Goal: Navigation & Orientation: Find specific page/section

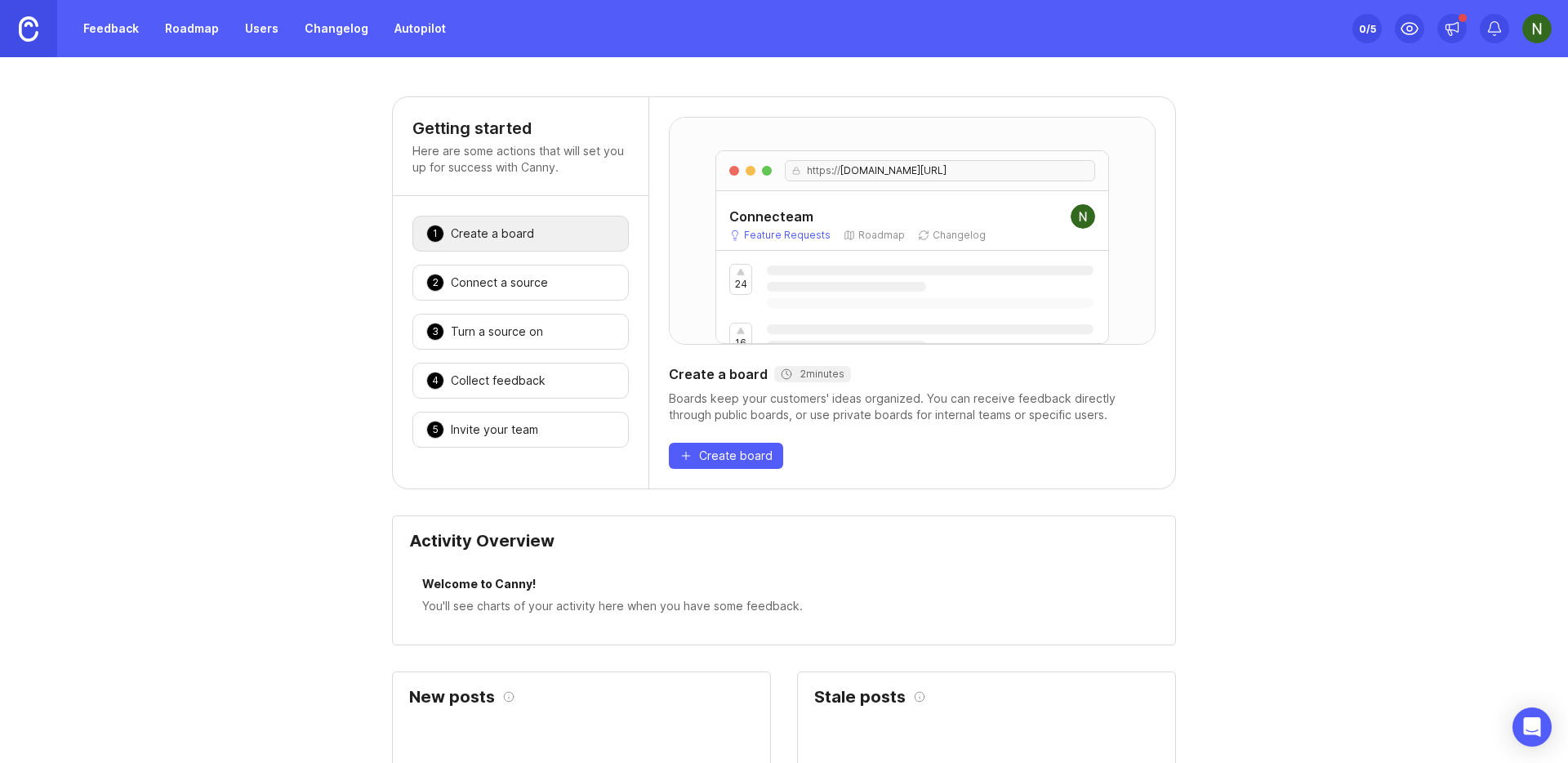
click at [121, 34] on link "Feedback" at bounding box center [111, 28] width 75 height 29
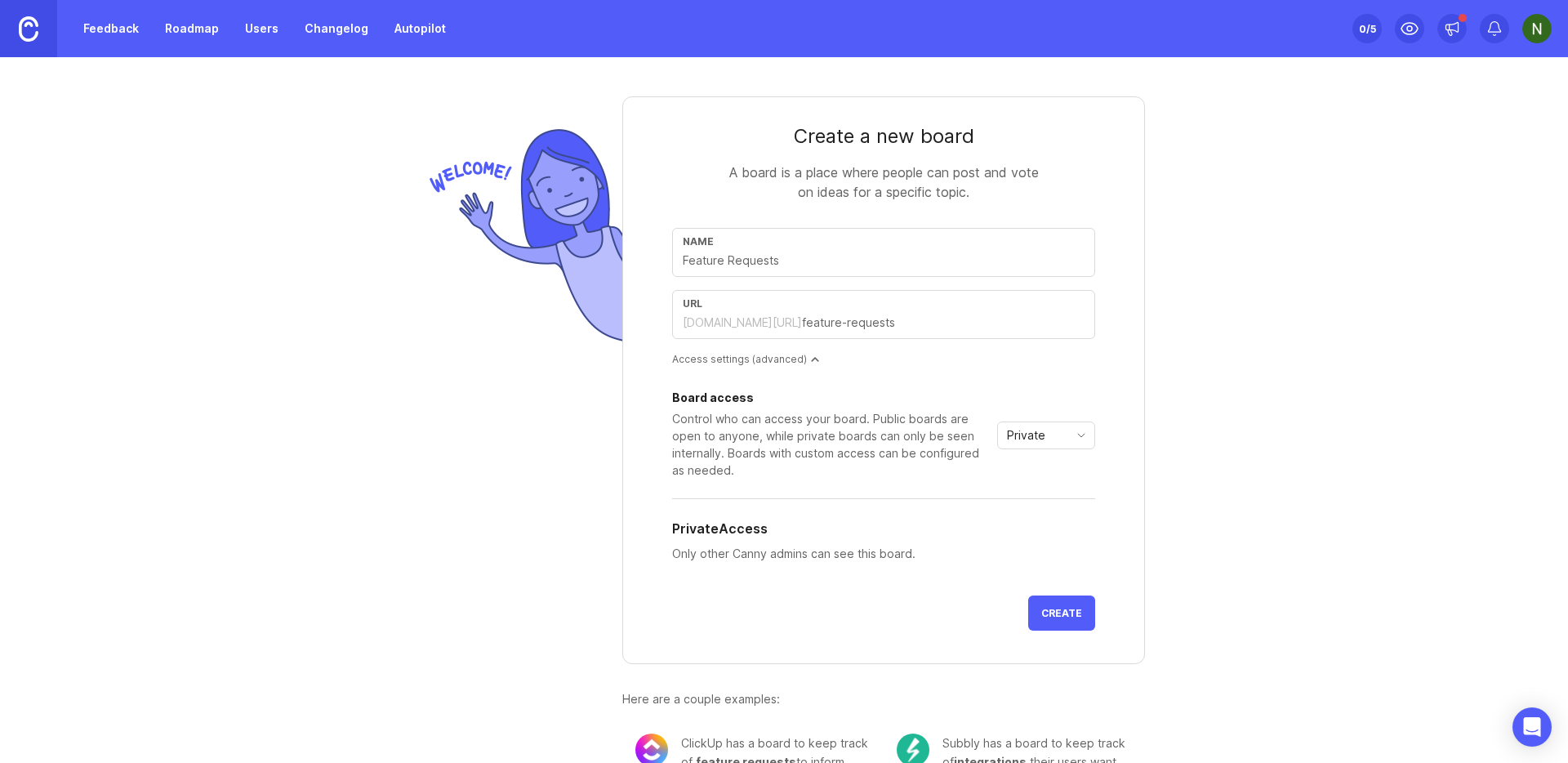
click at [1540, 28] on img at bounding box center [1537, 28] width 29 height 29
click at [1456, 238] on p "Logout" at bounding box center [1449, 238] width 39 height 16
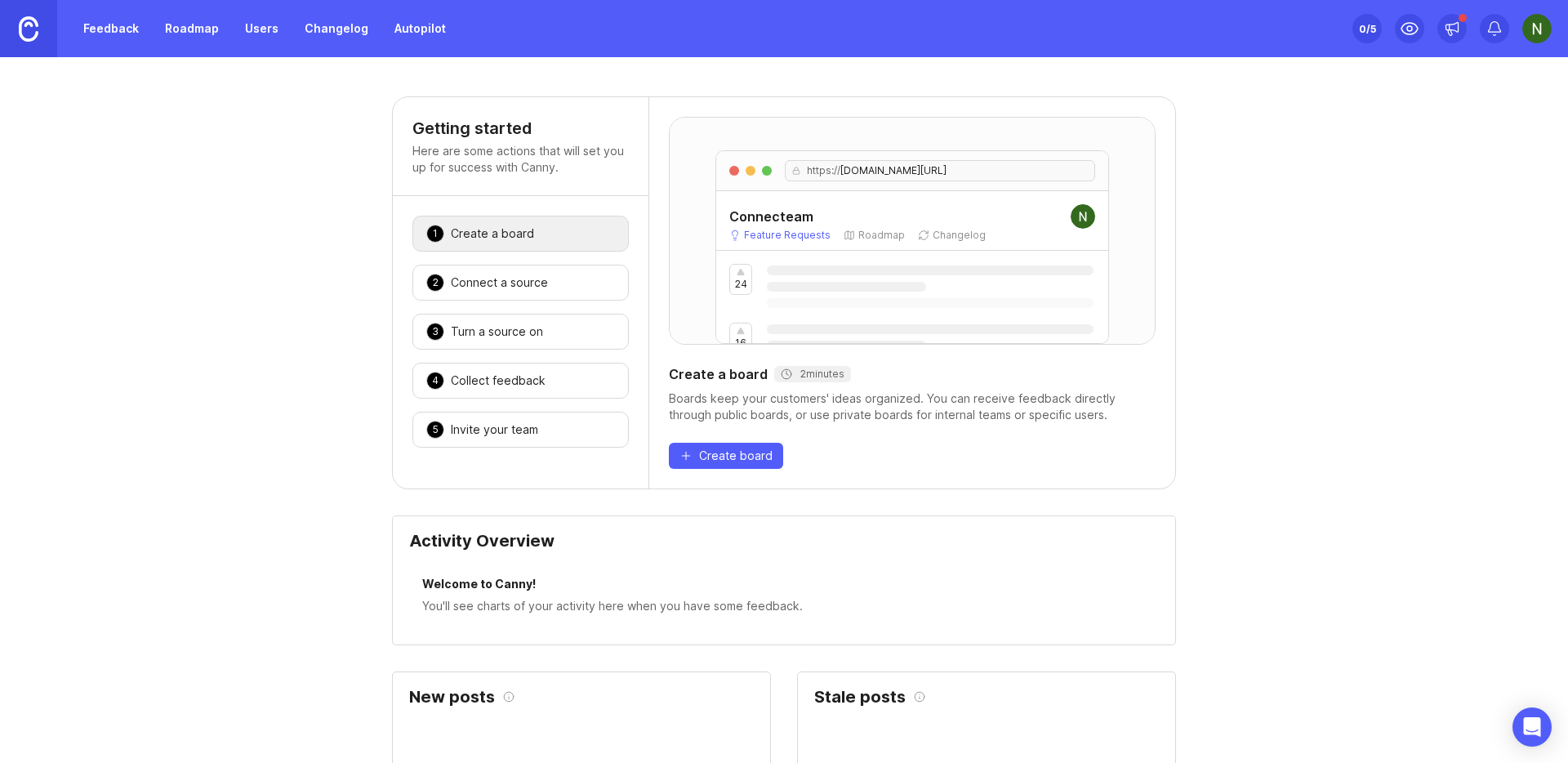
click at [106, 38] on link "Feedback" at bounding box center [111, 28] width 75 height 29
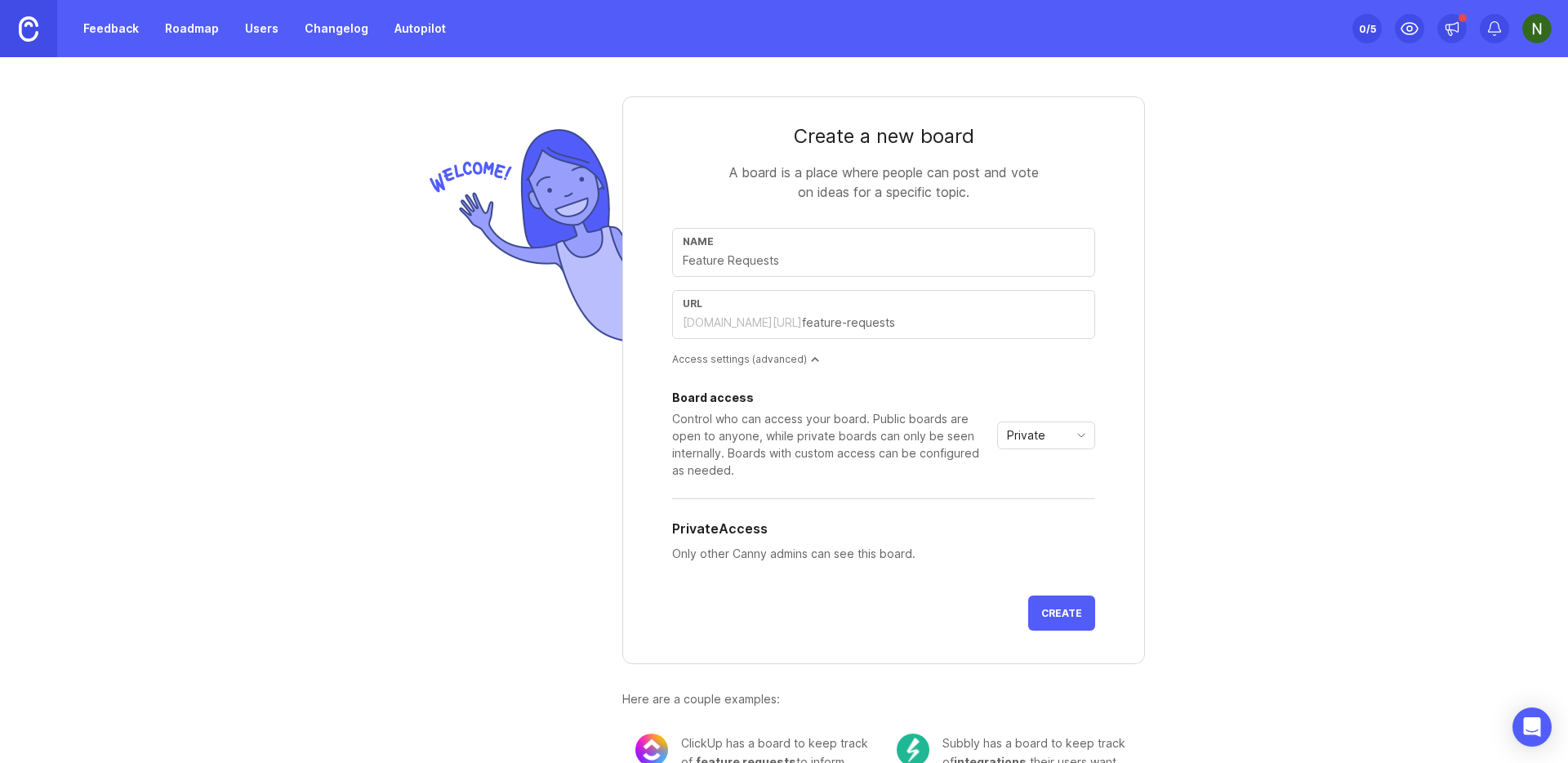
click at [219, 33] on link "Roadmap" at bounding box center [192, 28] width 74 height 29
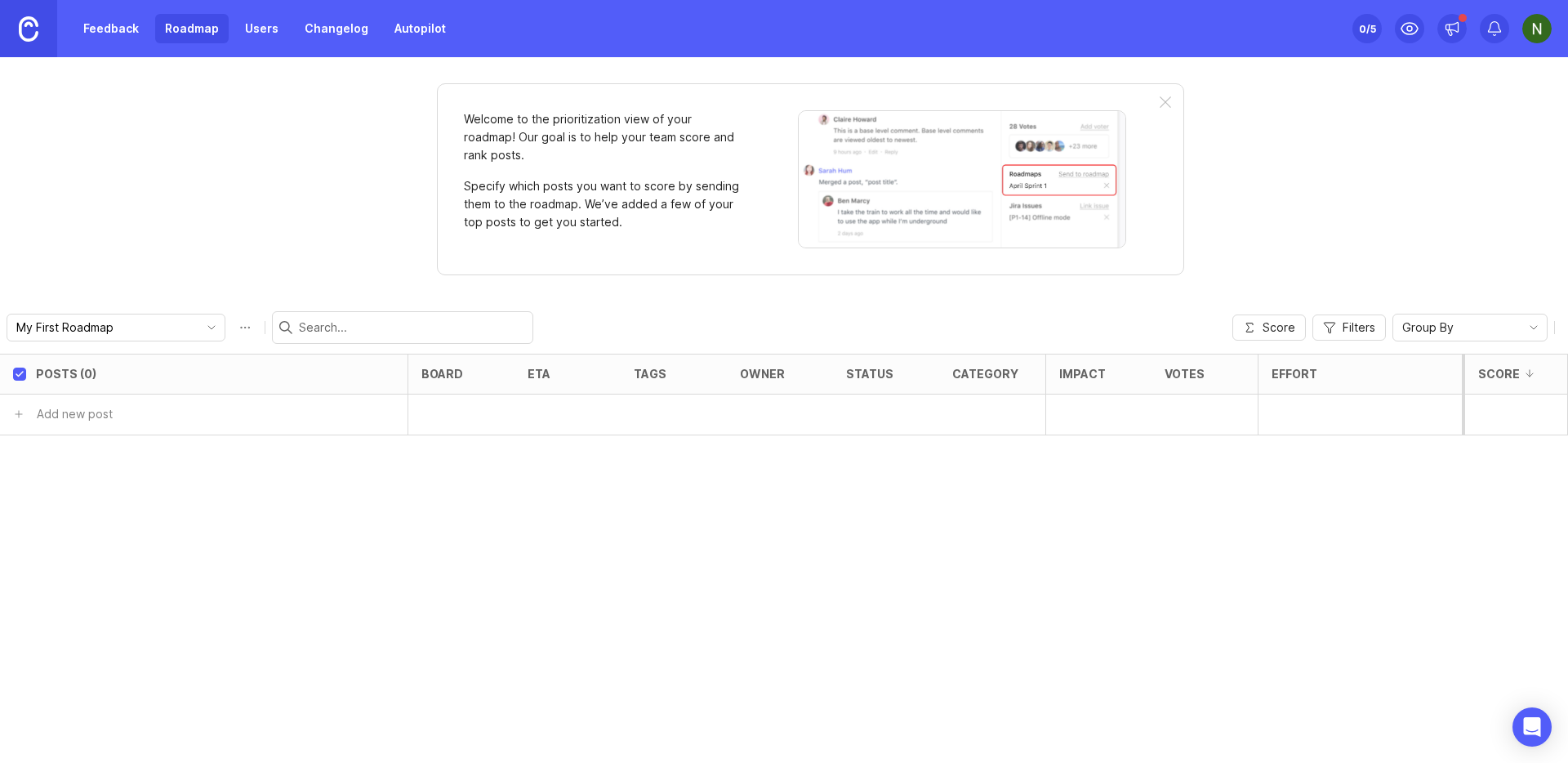
click at [1534, 33] on img at bounding box center [1537, 28] width 29 height 29
click at [335, 164] on div "Welcome to the prioritization view of your roadmap! Our goal is to help your te…" at bounding box center [784, 410] width 1568 height 706
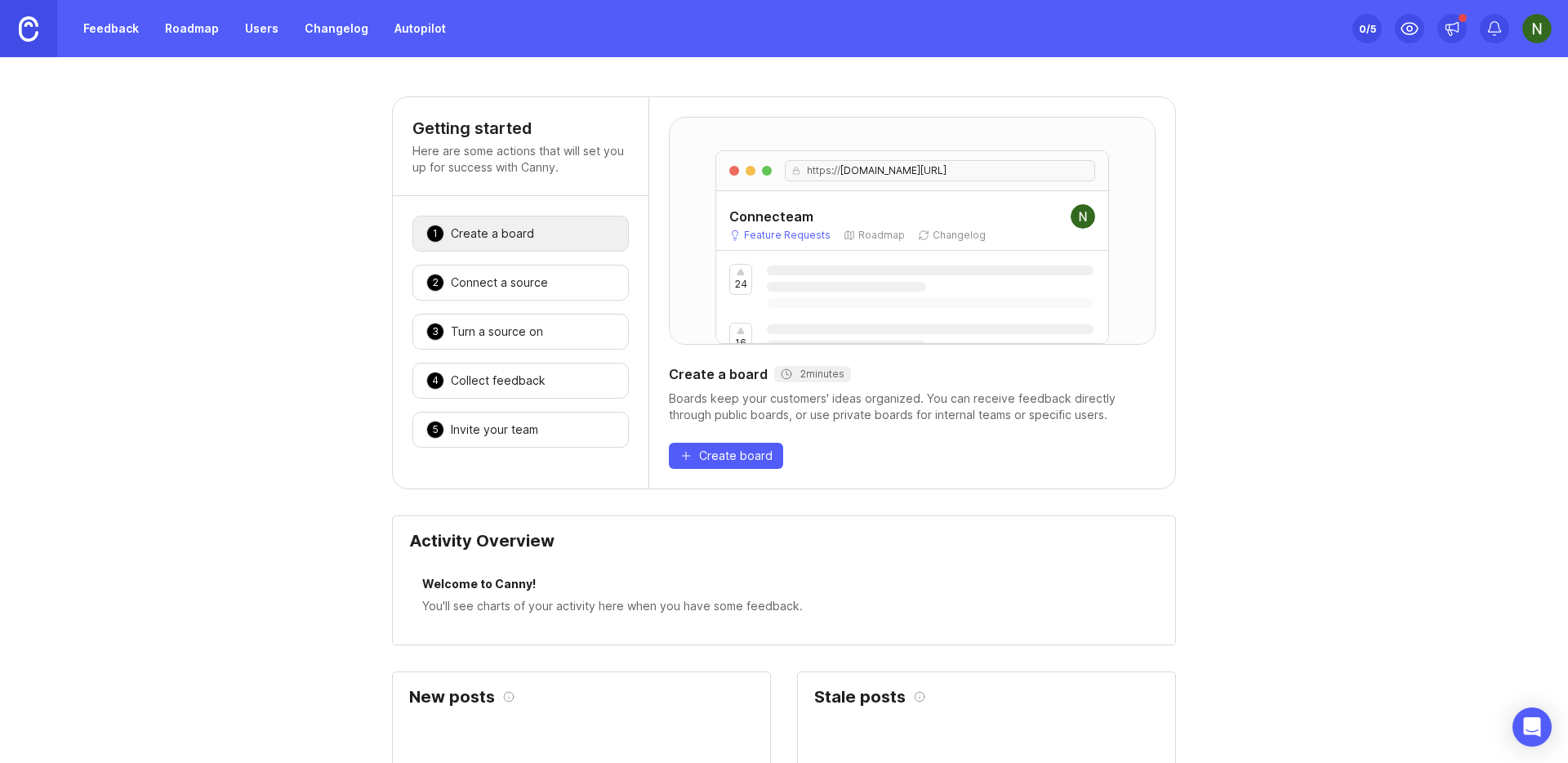
click at [170, 35] on link "Roadmap" at bounding box center [192, 28] width 74 height 29
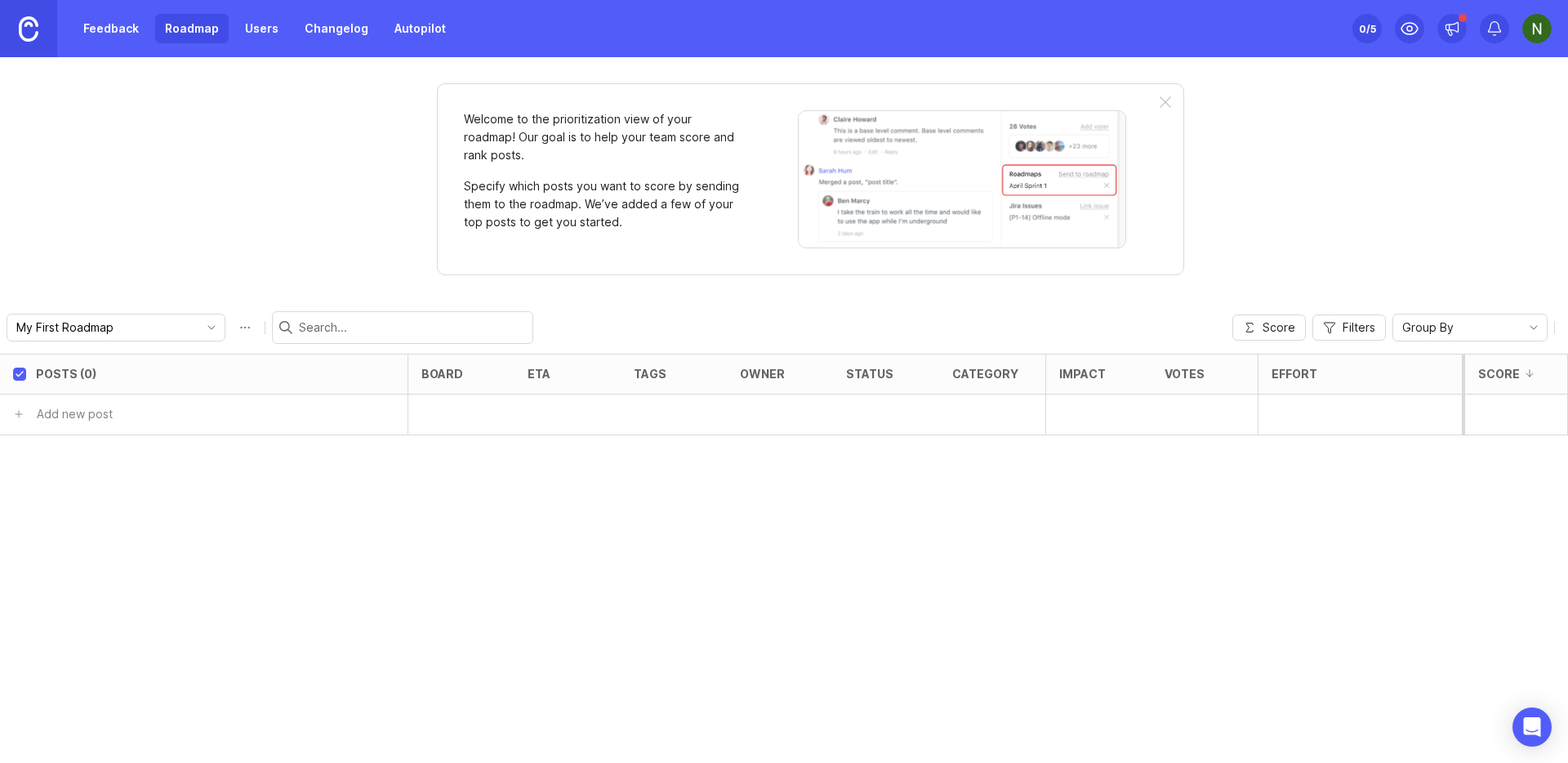
click at [116, 29] on link "Feedback" at bounding box center [111, 28] width 75 height 29
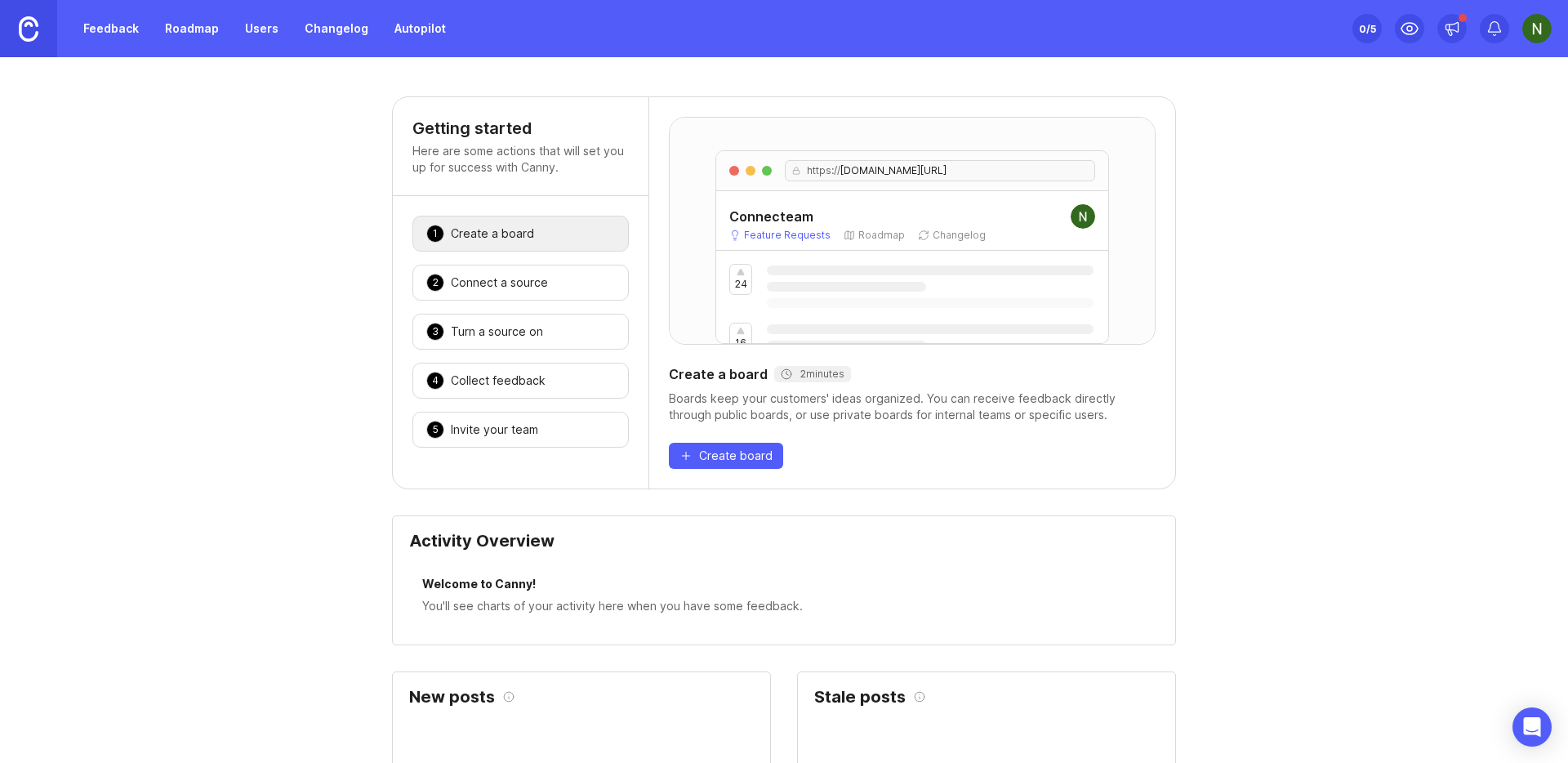
click at [1539, 28] on img at bounding box center [1537, 28] width 29 height 29
click at [1450, 240] on p "Logout" at bounding box center [1449, 238] width 39 height 16
